Goal: Transaction & Acquisition: Purchase product/service

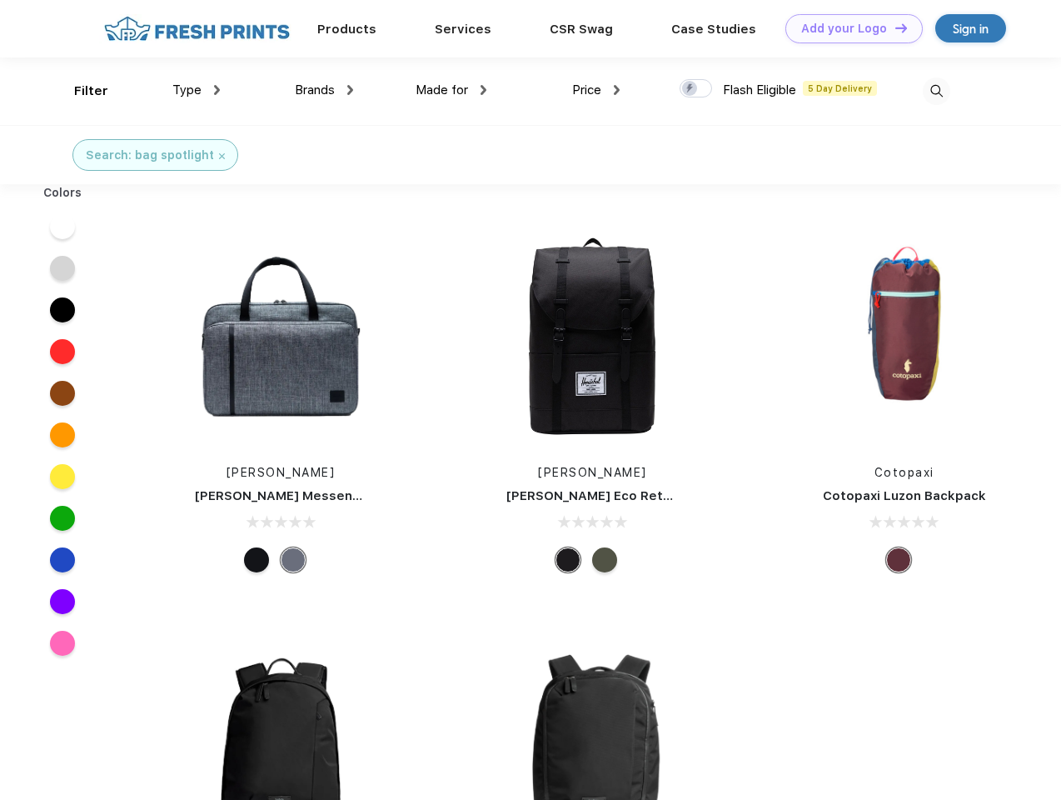
click at [848, 28] on link "Add your Logo Design Tool" at bounding box center [853, 28] width 137 height 29
click at [0, 0] on div "Design Tool" at bounding box center [0, 0] width 0 height 0
click at [894, 27] on link "Add your Logo Design Tool" at bounding box center [853, 28] width 137 height 29
click at [80, 91] on div "Filter" at bounding box center [91, 91] width 34 height 19
click at [197, 90] on span "Type" at bounding box center [186, 89] width 29 height 15
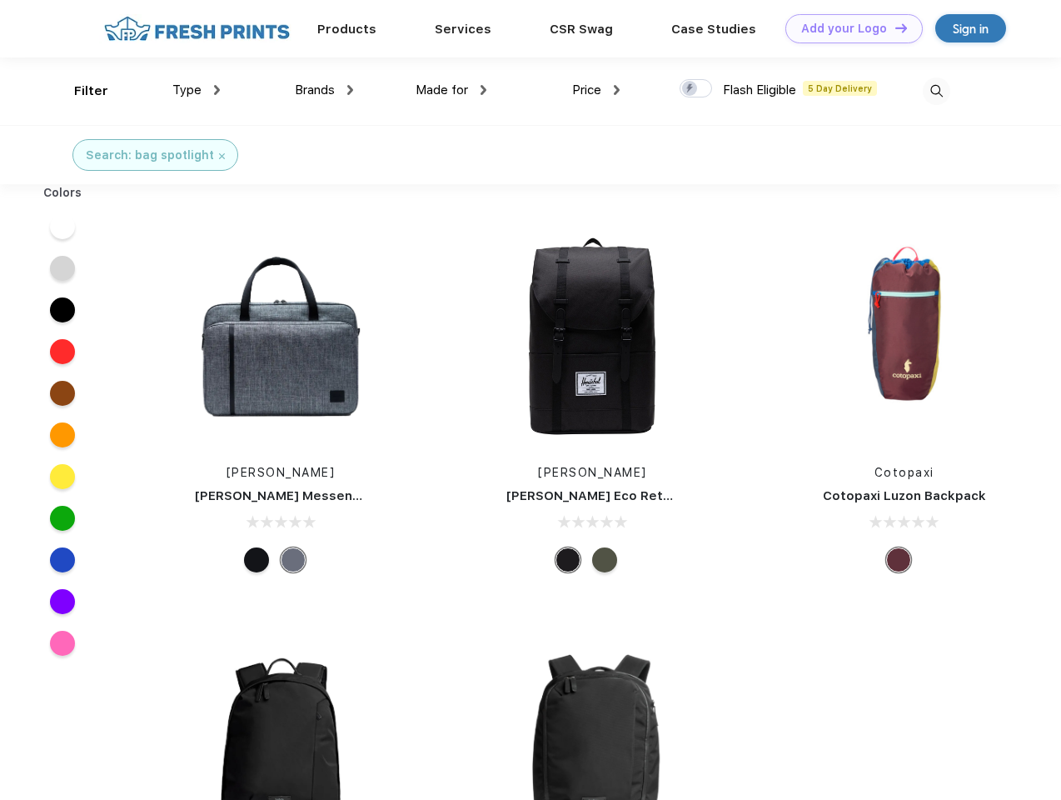
click at [324, 90] on span "Brands" at bounding box center [315, 89] width 40 height 15
click at [451, 90] on span "Made for" at bounding box center [442, 89] width 52 height 15
click at [596, 90] on span "Price" at bounding box center [586, 89] width 29 height 15
click at [696, 89] on div at bounding box center [696, 88] width 32 height 18
click at [691, 89] on input "checkbox" at bounding box center [685, 83] width 11 height 11
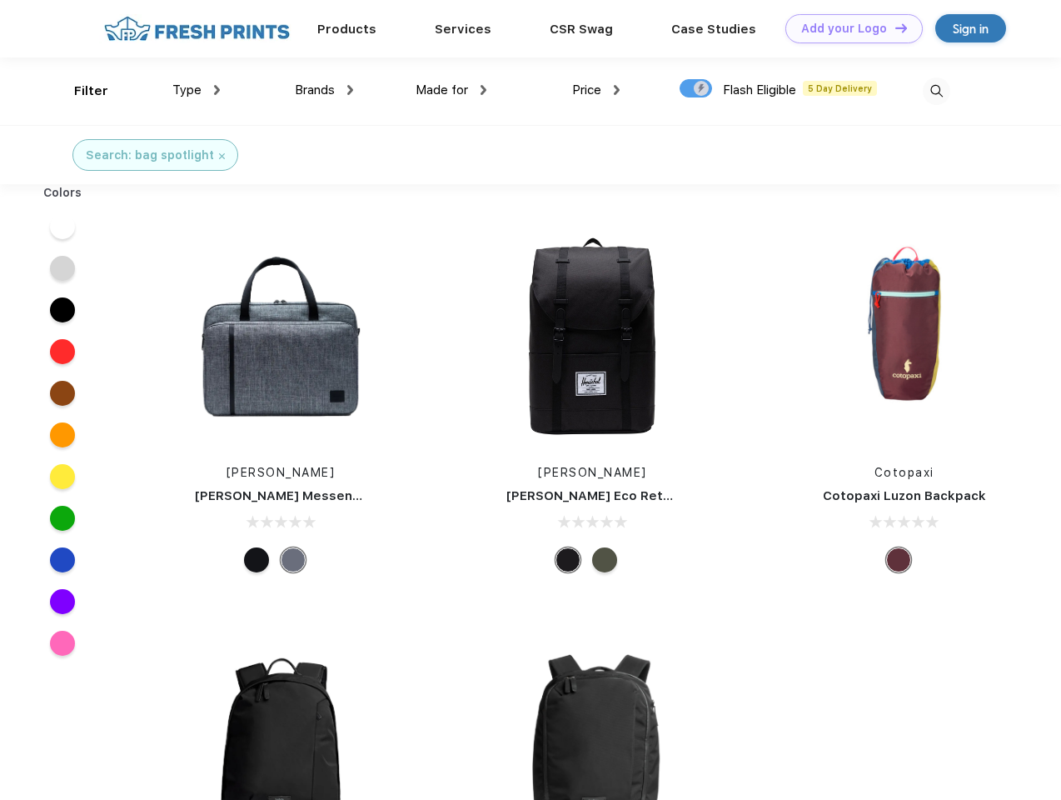
click at [936, 91] on img at bounding box center [936, 90] width 27 height 27
